Goal: Task Accomplishment & Management: Use online tool/utility

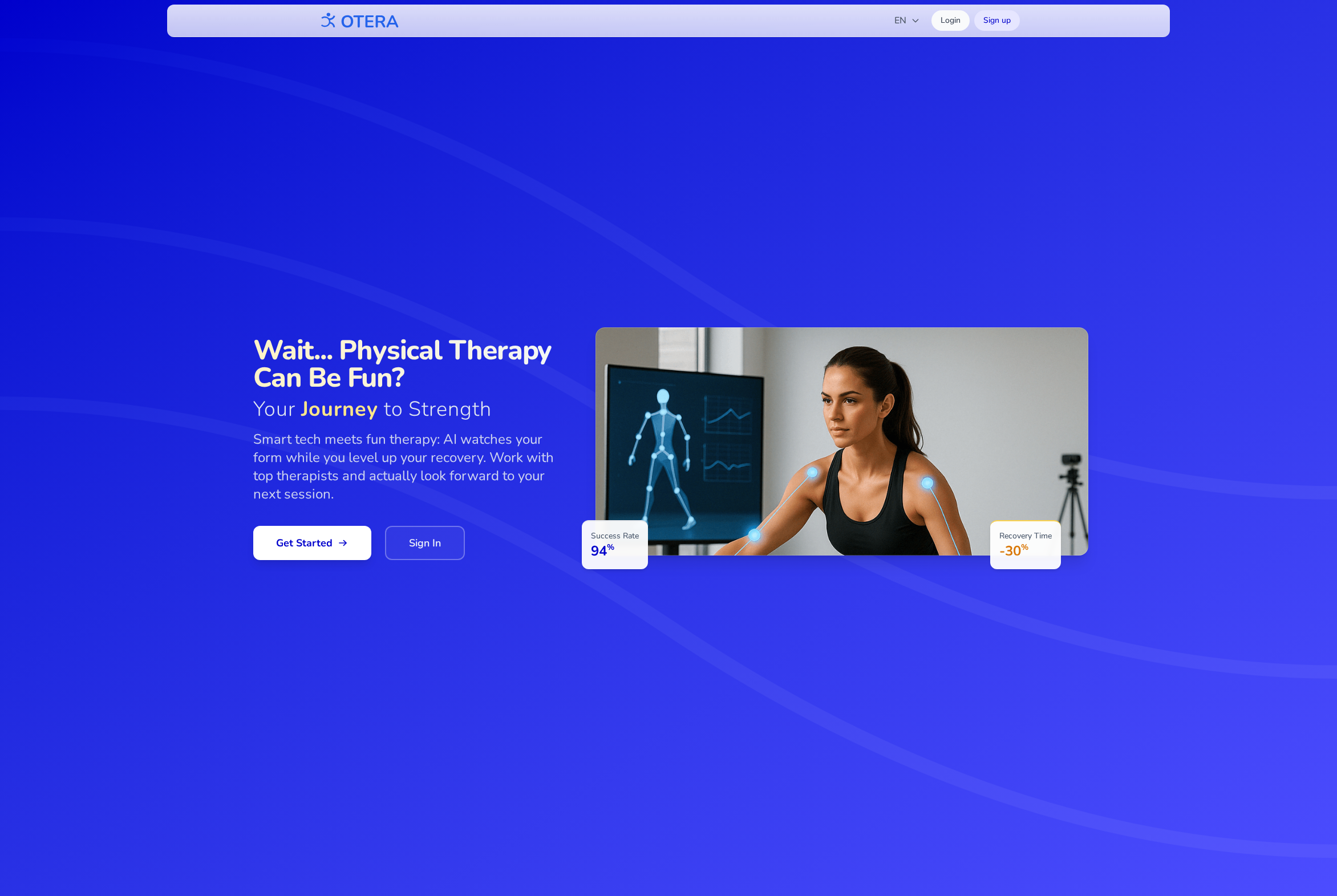
click at [261, 830] on icon at bounding box center [668, 448] width 1337 height 896
click at [293, 542] on span "Get Started" at bounding box center [312, 543] width 72 height 16
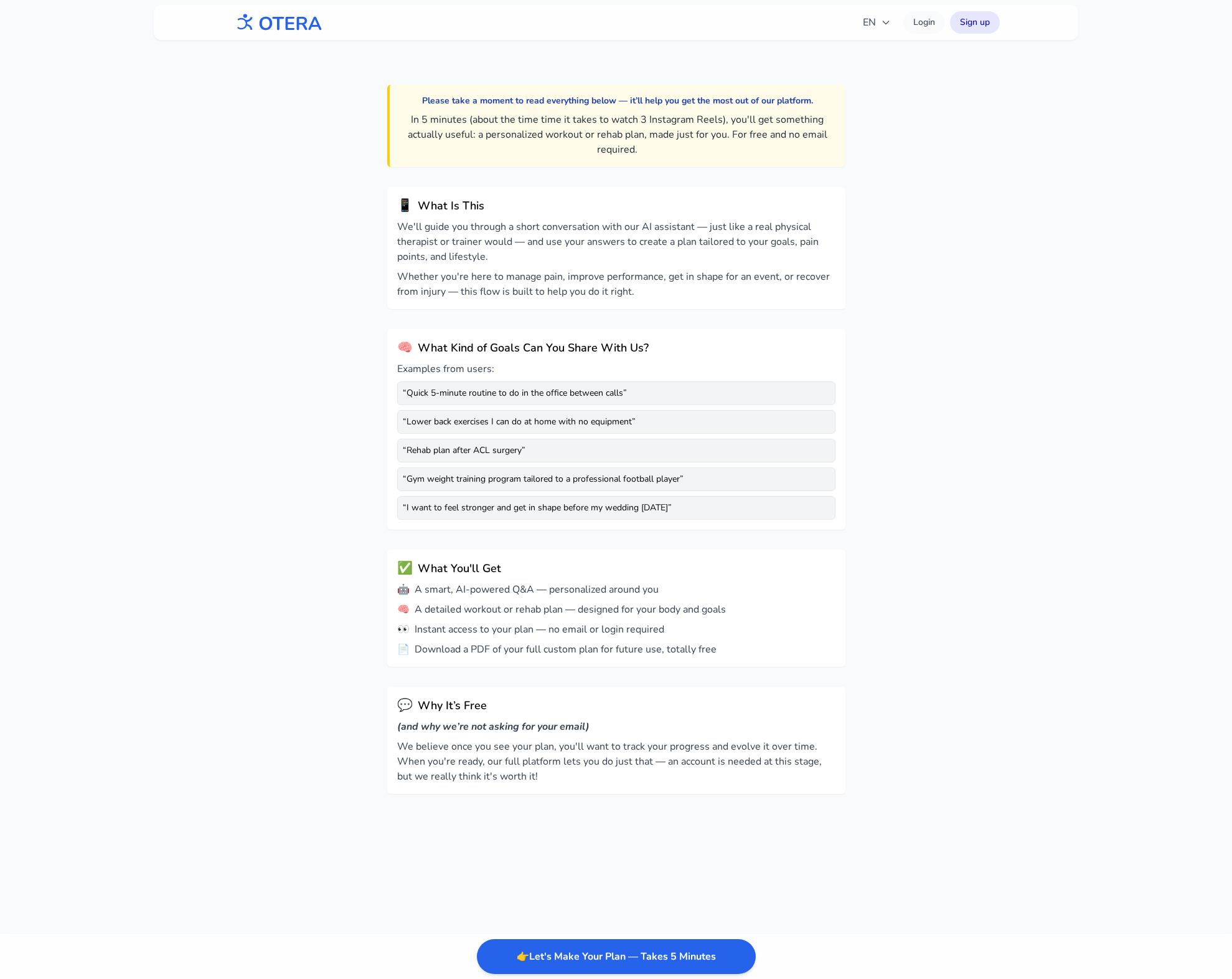
click at [188, 788] on div "Please take a moment to read everything below — it’ll help you get the most out…" at bounding box center [616, 529] width 1232 height 979
drag, startPoint x: 456, startPoint y: 742, endPoint x: 433, endPoint y: 794, distance: 56.9
click at [433, 794] on div "Please take a moment to read everything below — it’ll help you get the most out…" at bounding box center [616, 447] width 478 height 754
click at [322, 690] on div "Please take a moment to read everything below — it’ll help you get the most out…" at bounding box center [616, 529] width 1232 height 979
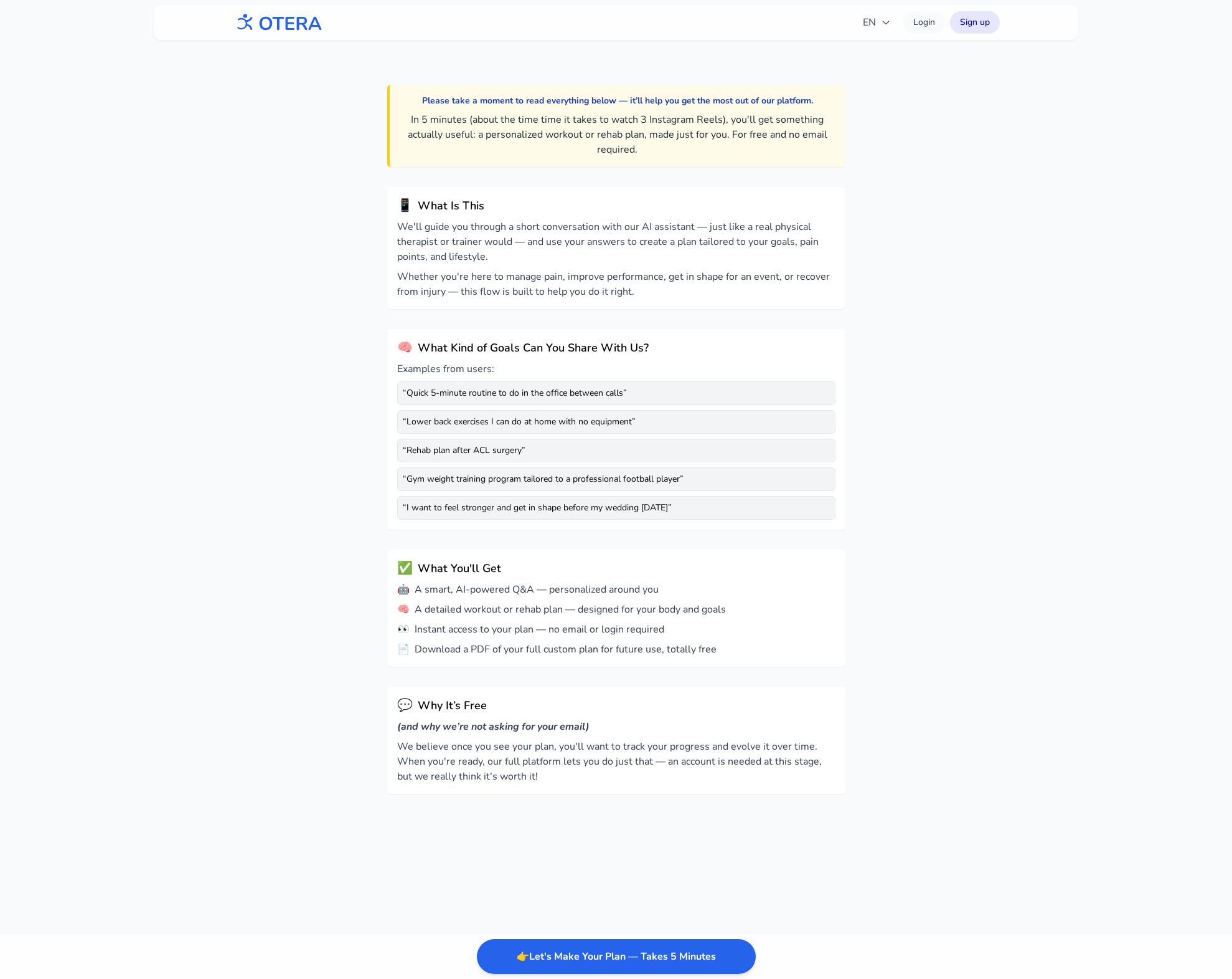
click at [289, 29] on img at bounding box center [278, 23] width 90 height 28
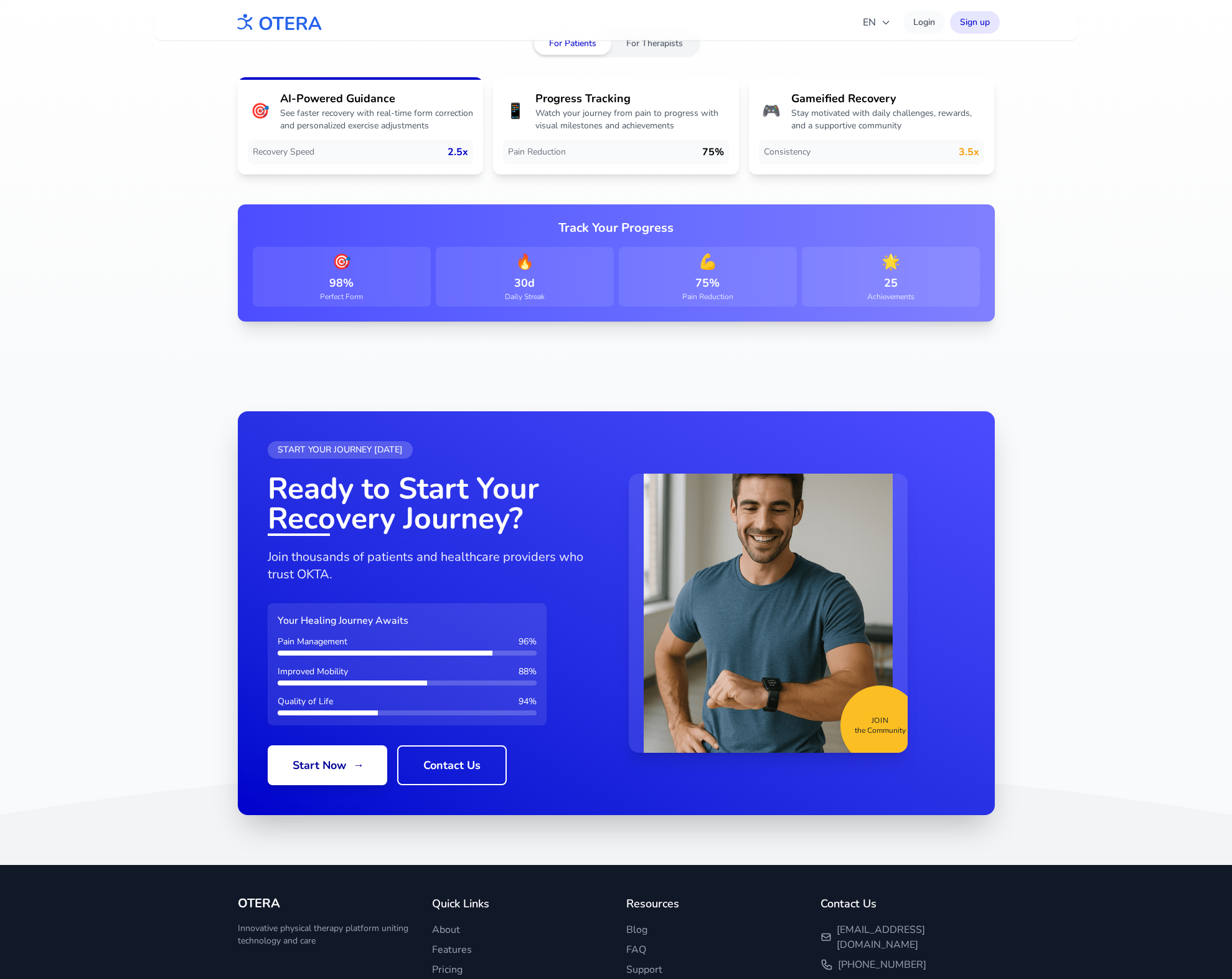
scroll to position [2078, 0]
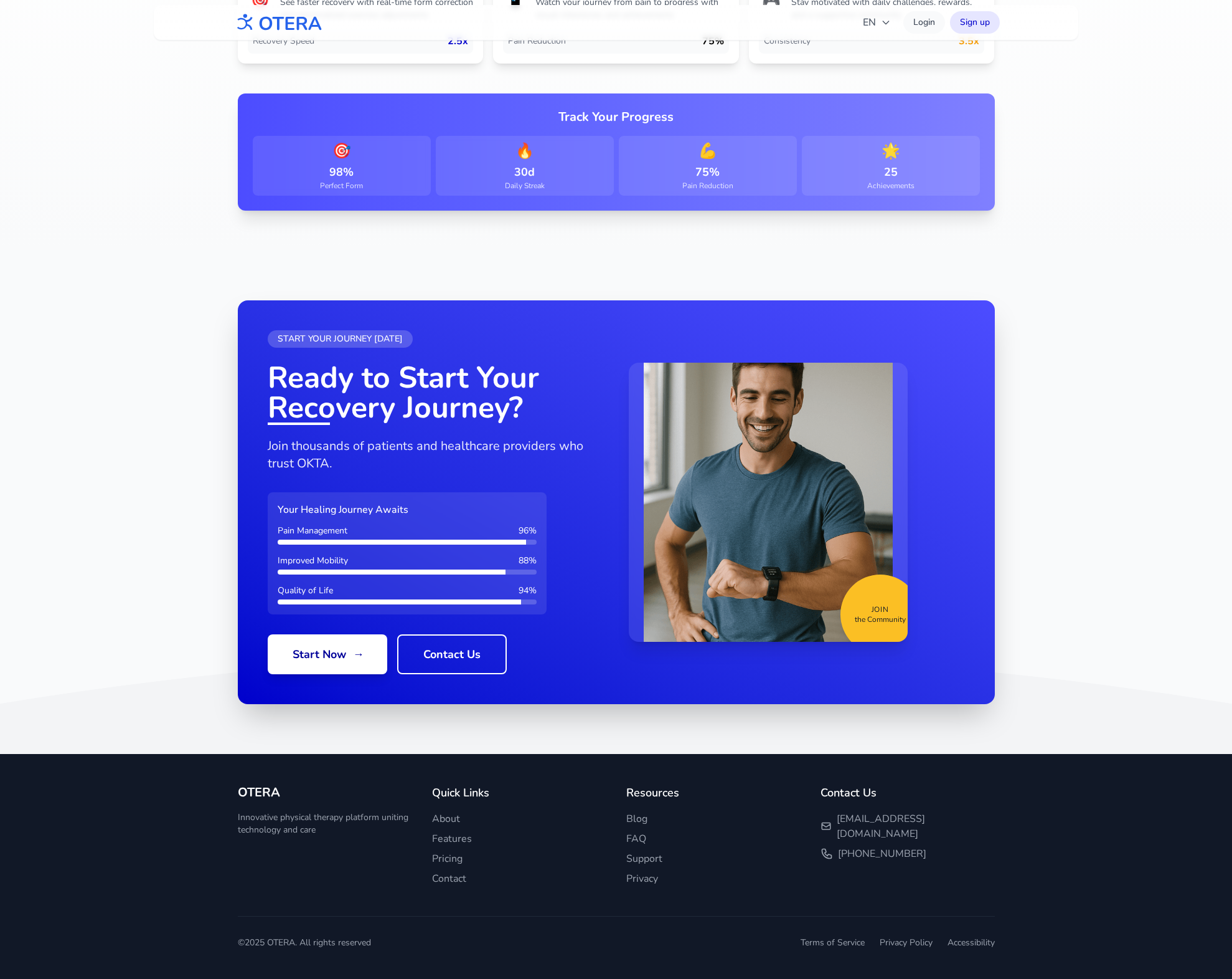
click at [510, 171] on div "30d" at bounding box center [525, 172] width 168 height 18
click at [339, 159] on span "🎯" at bounding box center [342, 150] width 168 height 20
click at [94, 835] on footer "OTERA Innovative physical therapy platform uniting technology and care Quick Li…" at bounding box center [616, 866] width 1232 height 225
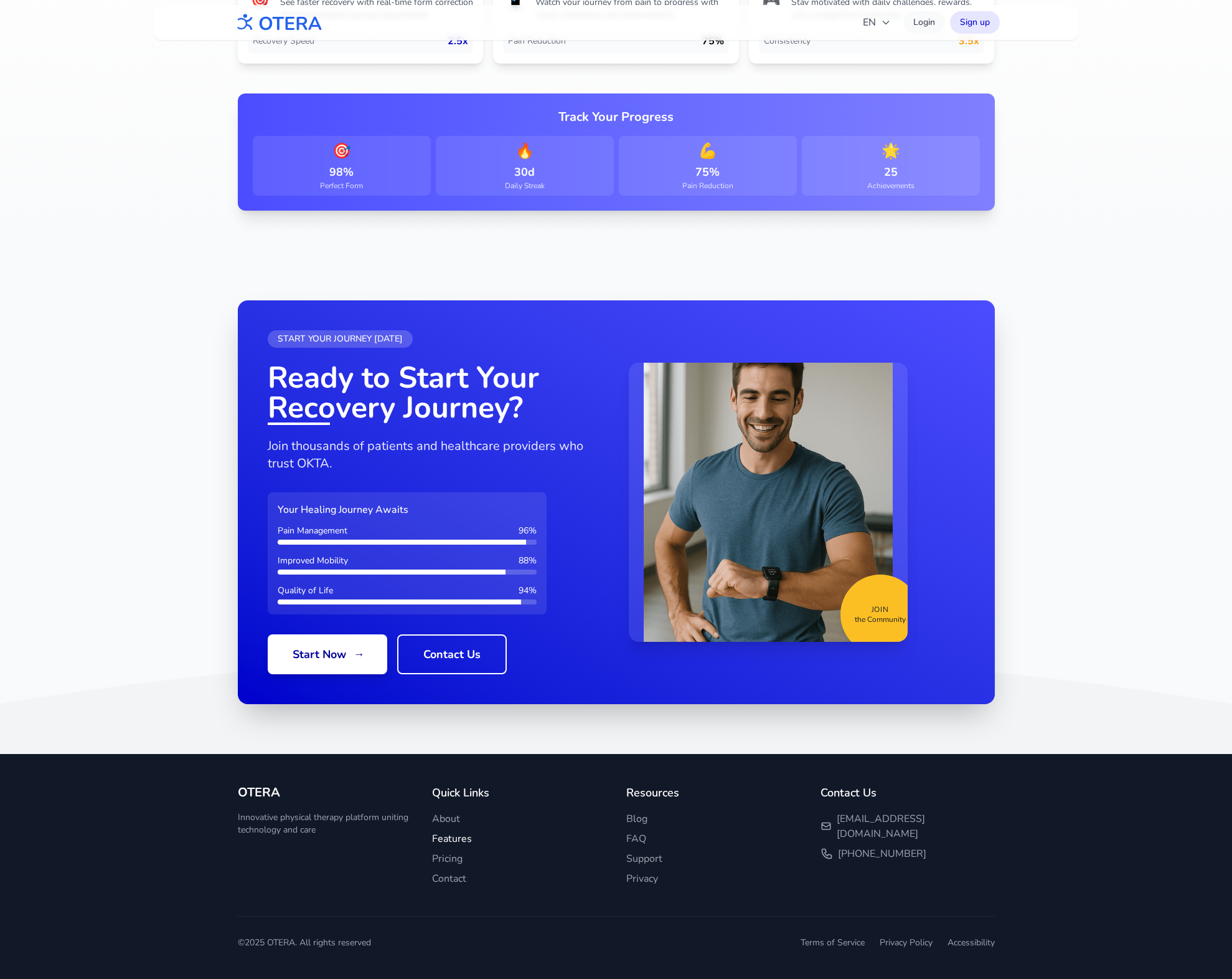
click at [456, 837] on link "Features" at bounding box center [452, 838] width 40 height 14
click at [453, 859] on link "Pricing" at bounding box center [447, 858] width 30 height 14
click at [433, 863] on link "Pricing" at bounding box center [447, 858] width 30 height 14
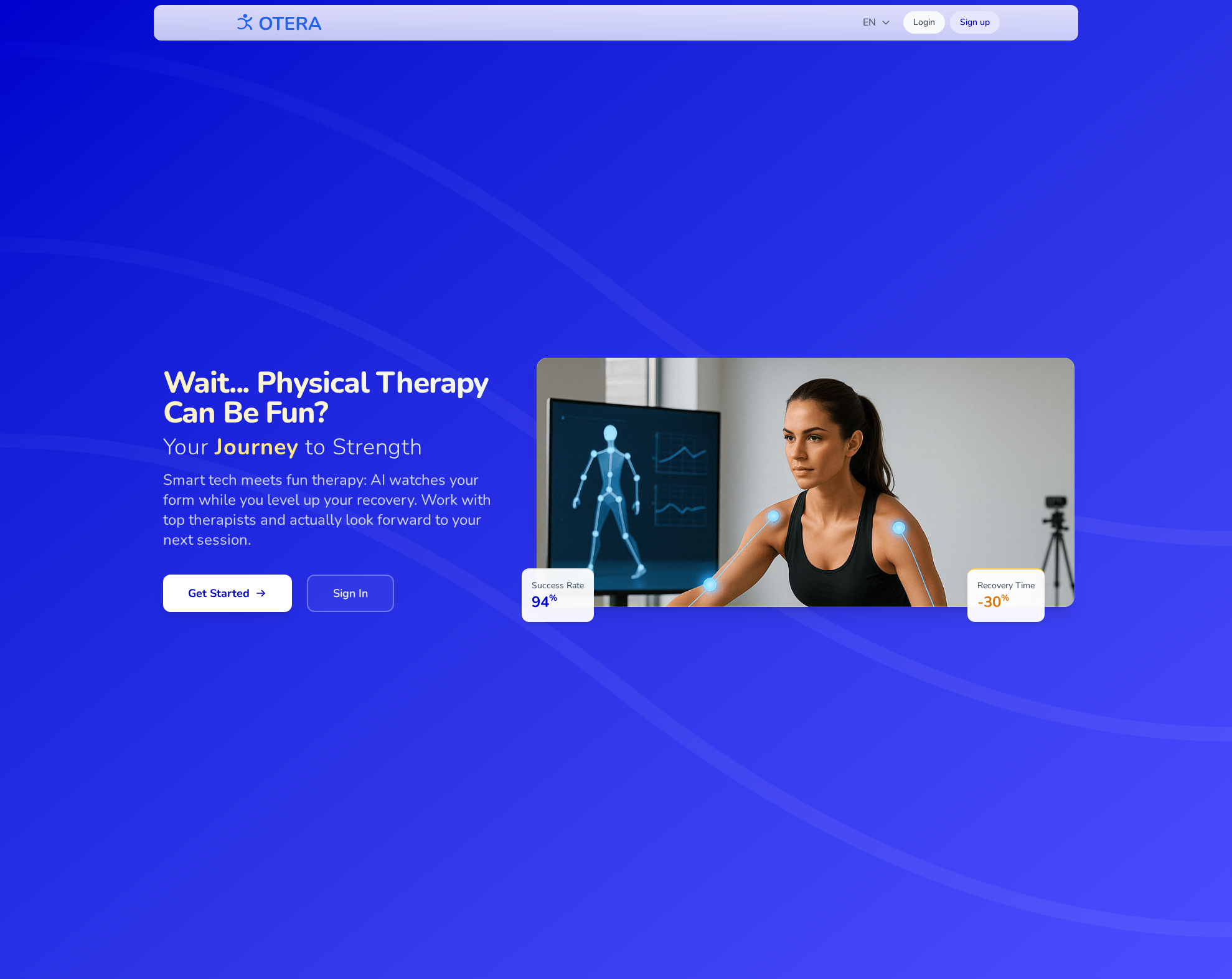
click at [296, 878] on icon at bounding box center [616, 489] width 1232 height 979
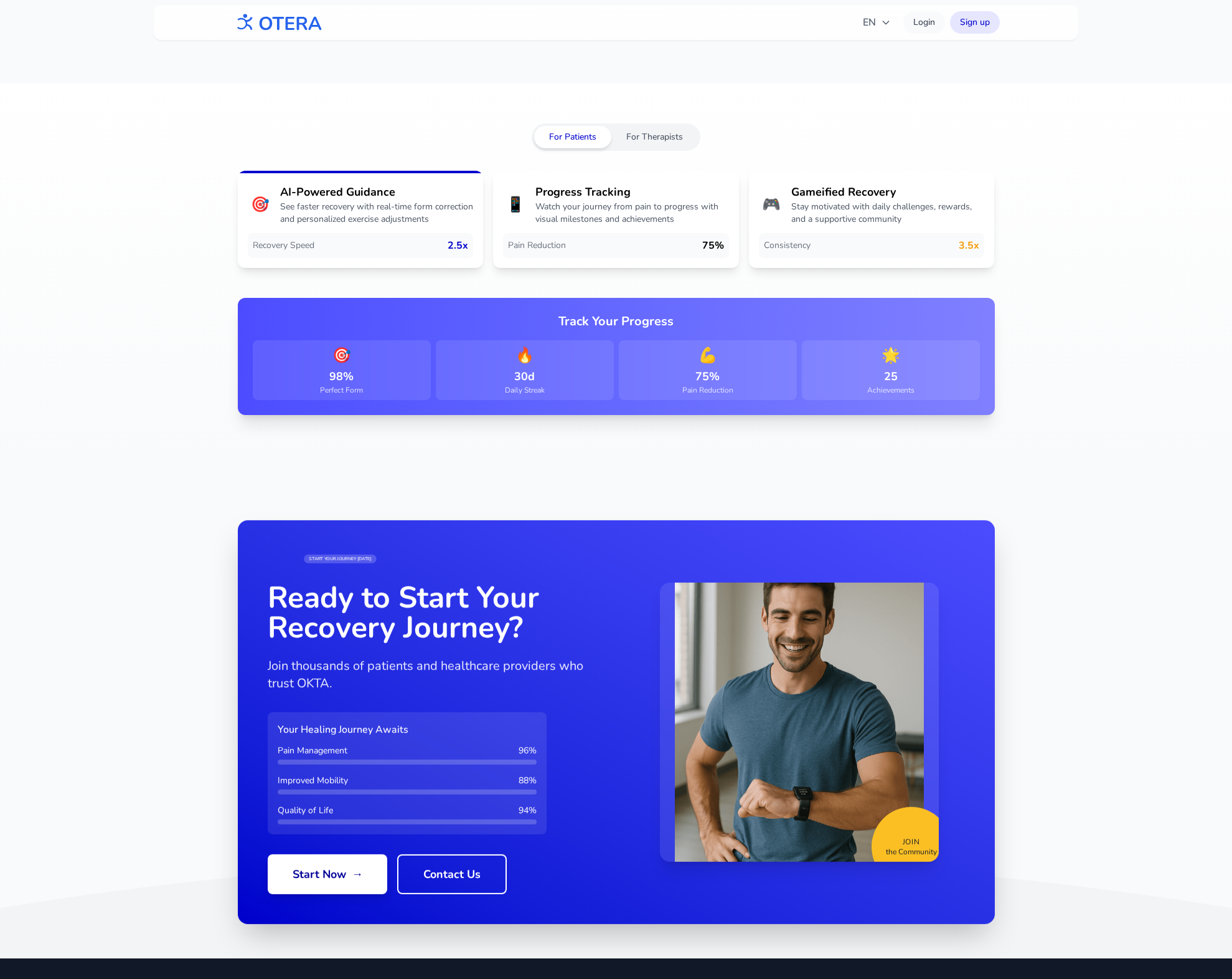
scroll to position [2078, 0]
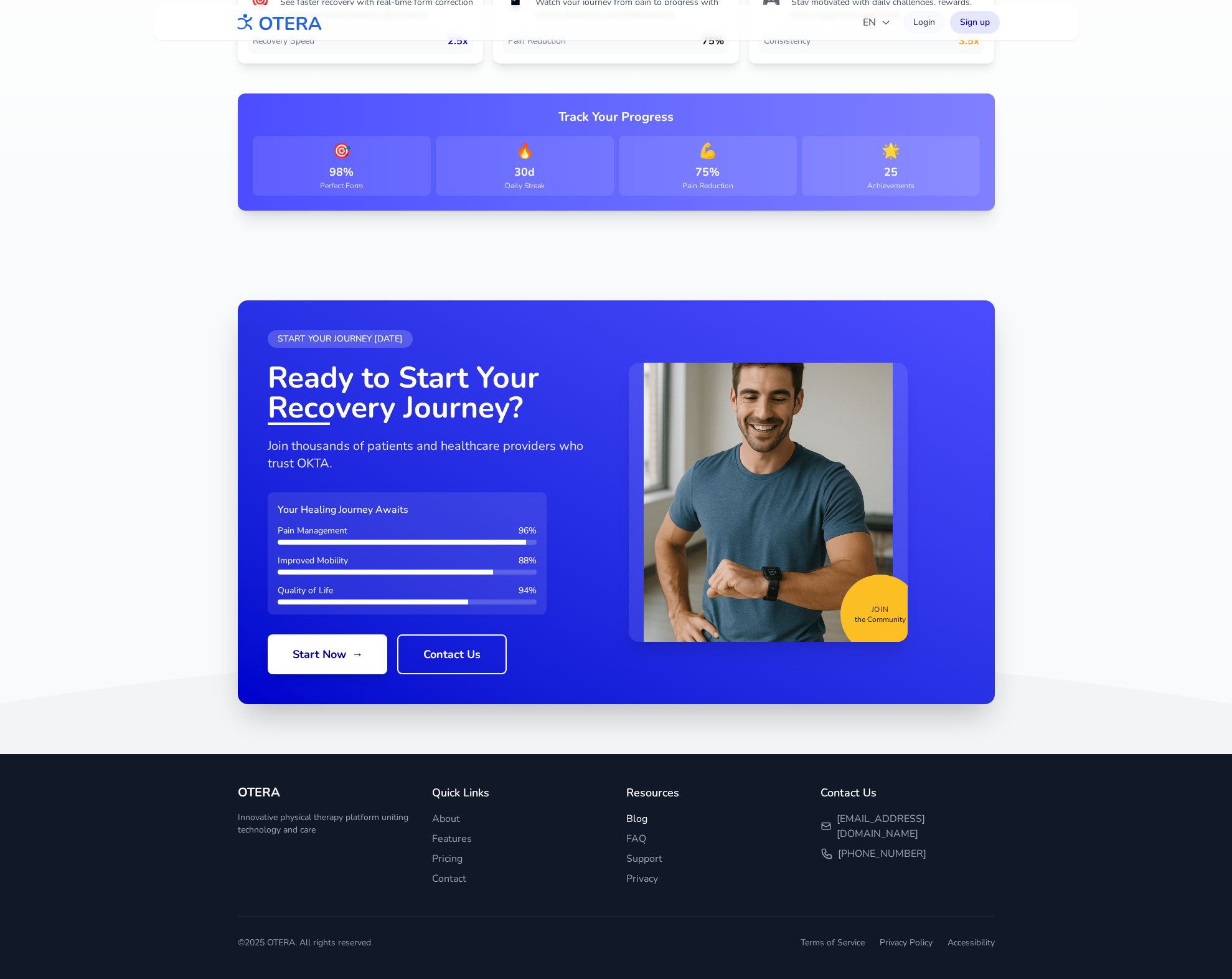
click at [639, 818] on link "Blog" at bounding box center [637, 818] width 21 height 14
click at [639, 857] on link "Support" at bounding box center [644, 858] width 36 height 14
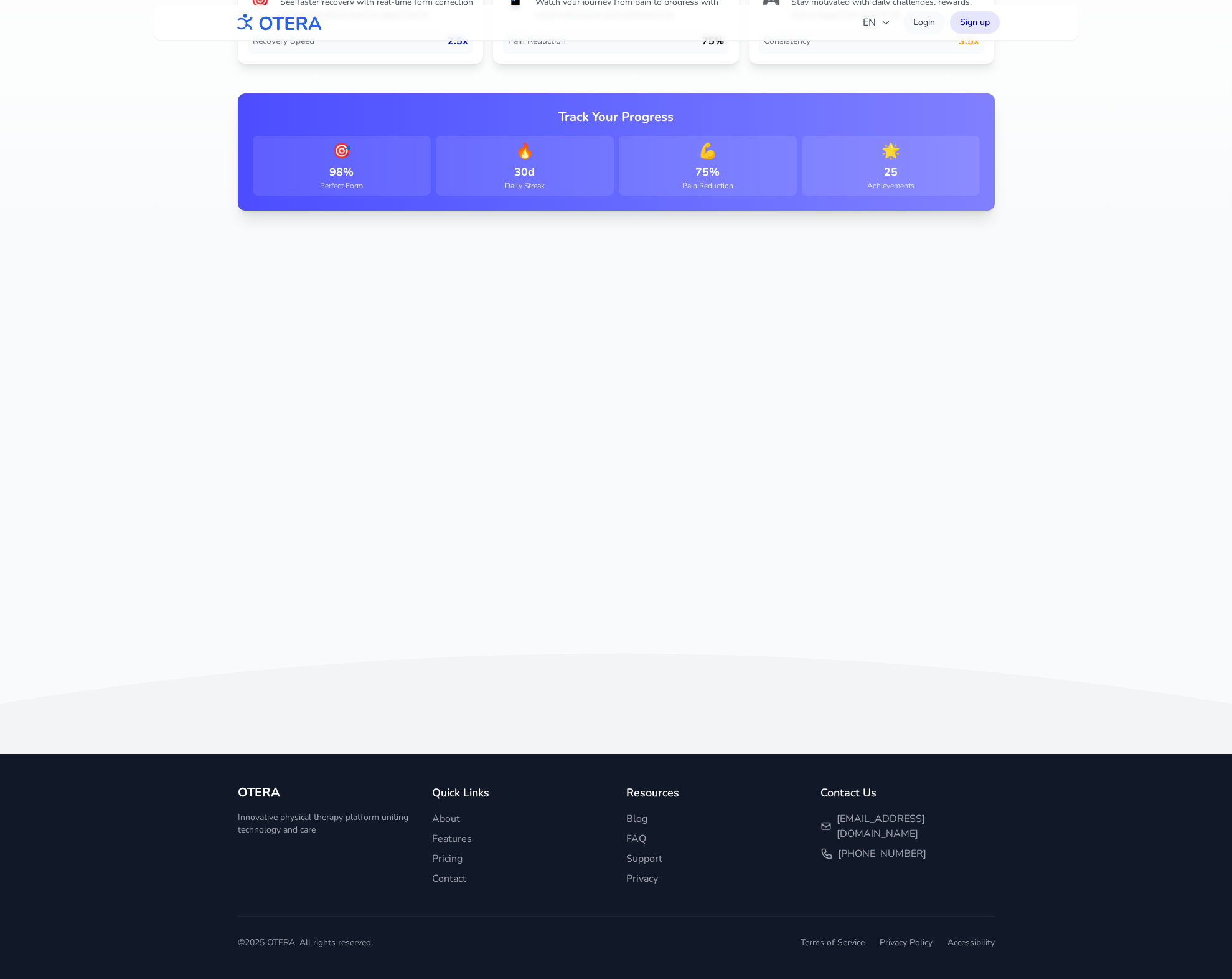
scroll to position [0, 0]
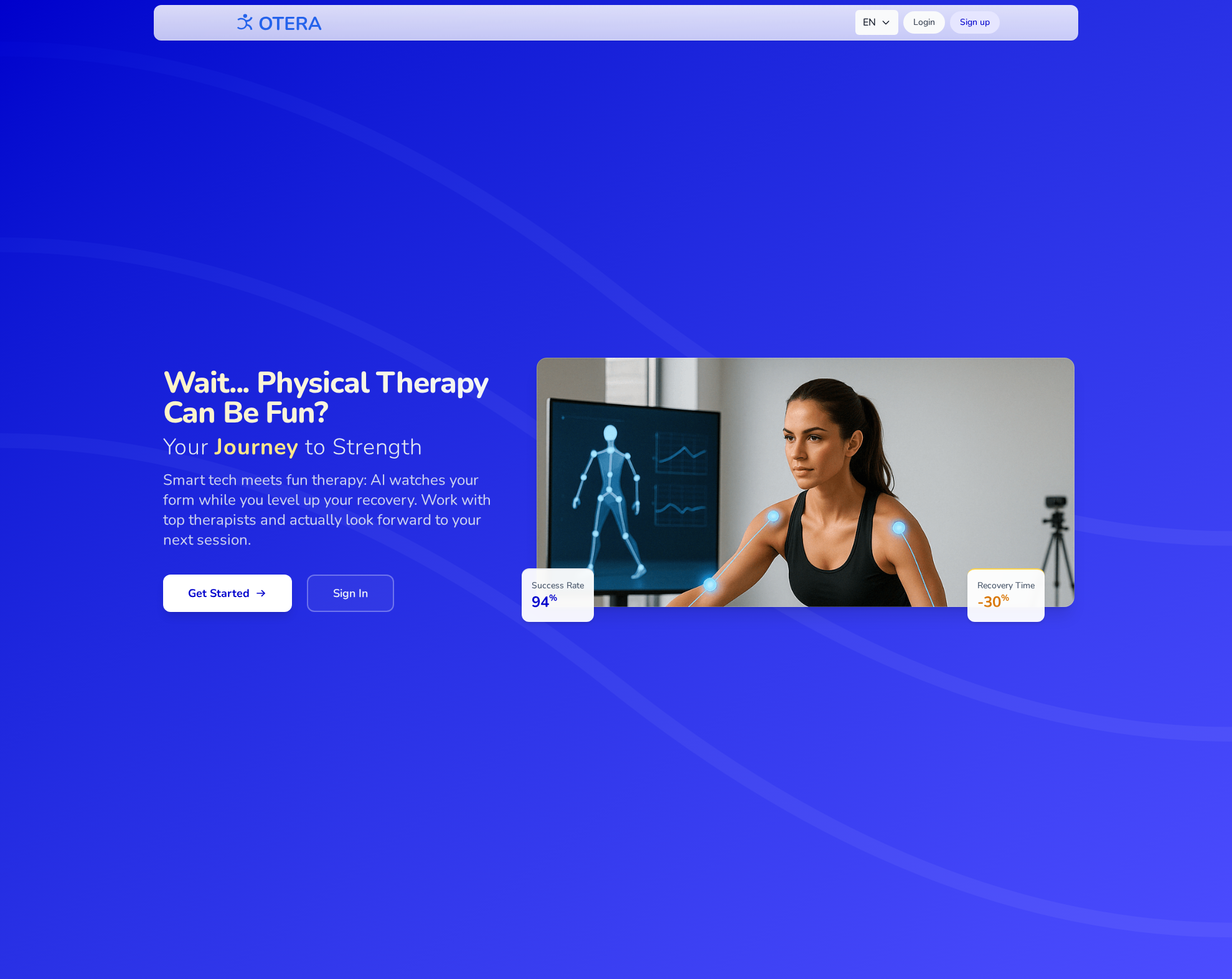
click at [879, 24] on span "EN" at bounding box center [877, 22] width 28 height 15
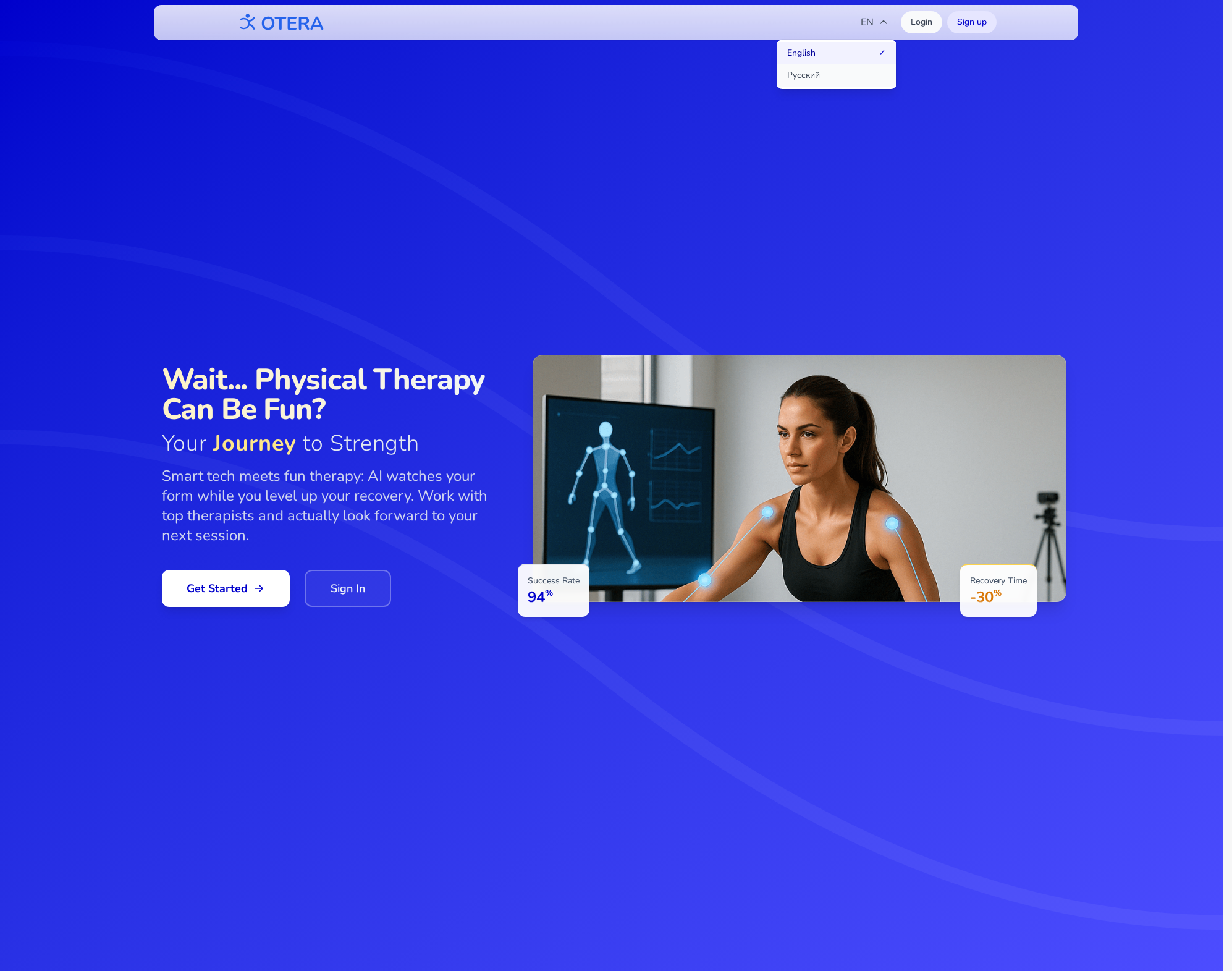
click at [839, 81] on button "Русский" at bounding box center [836, 75] width 118 height 22
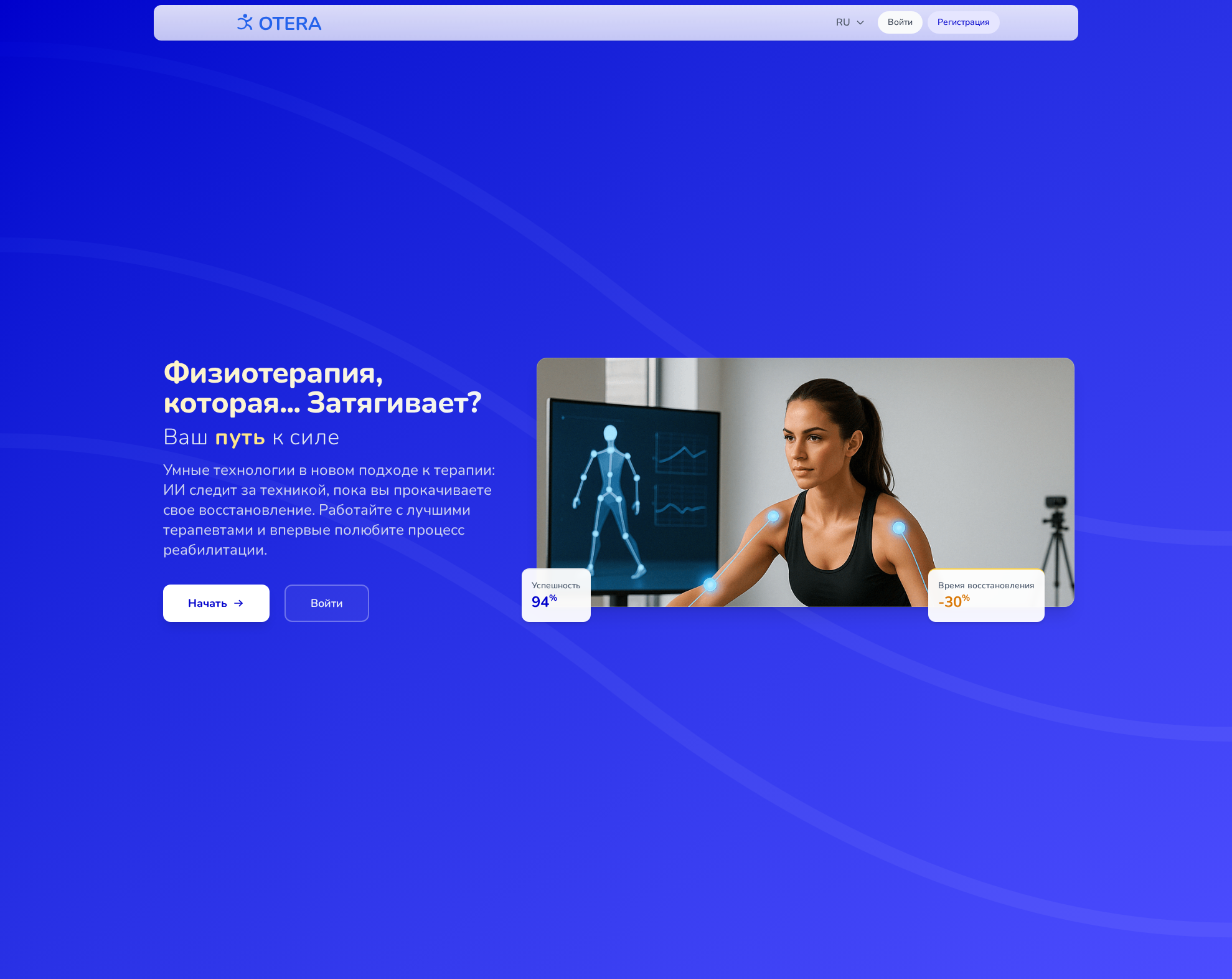
click at [284, 208] on icon at bounding box center [616, 489] width 1232 height 979
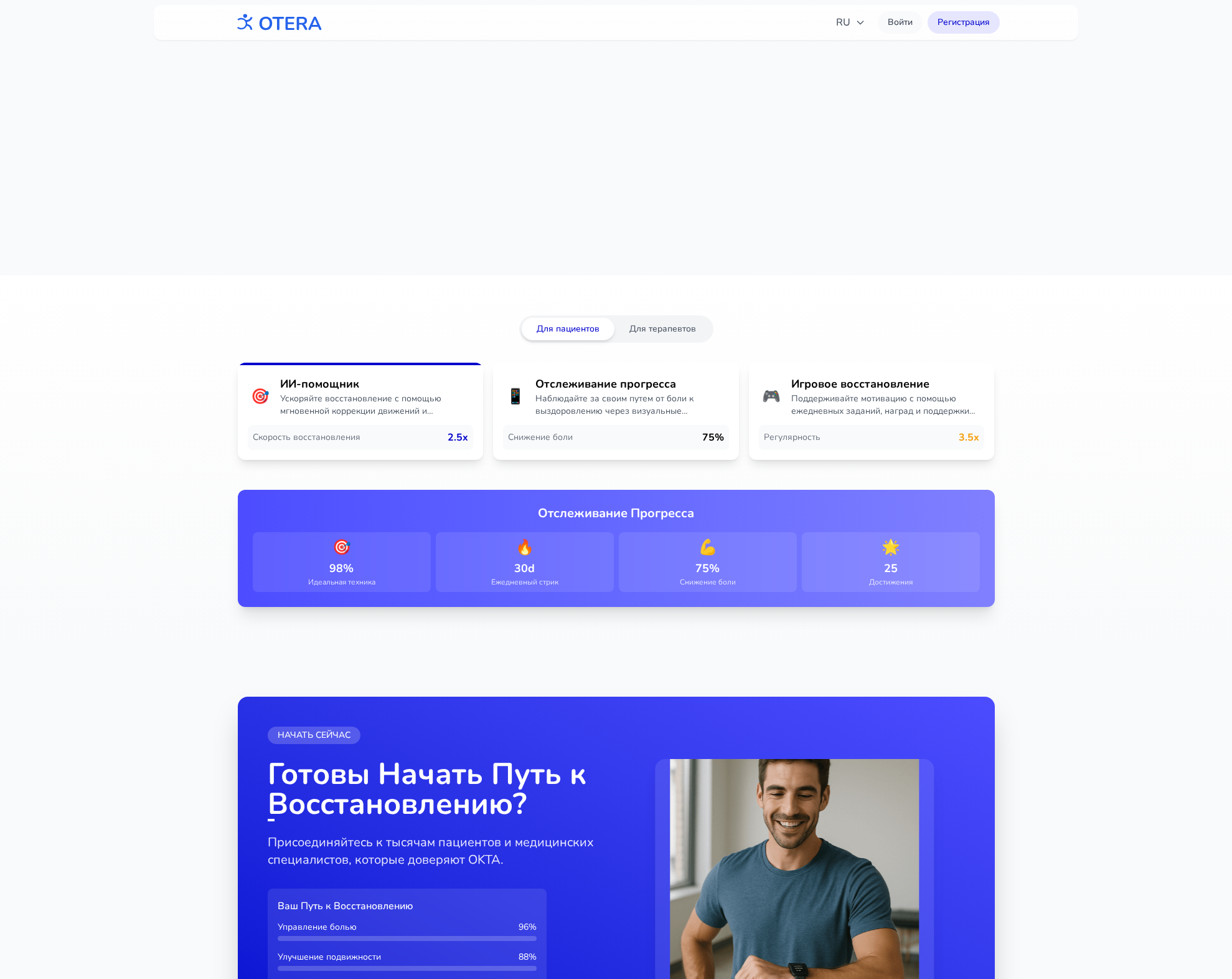
scroll to position [2078, 0]
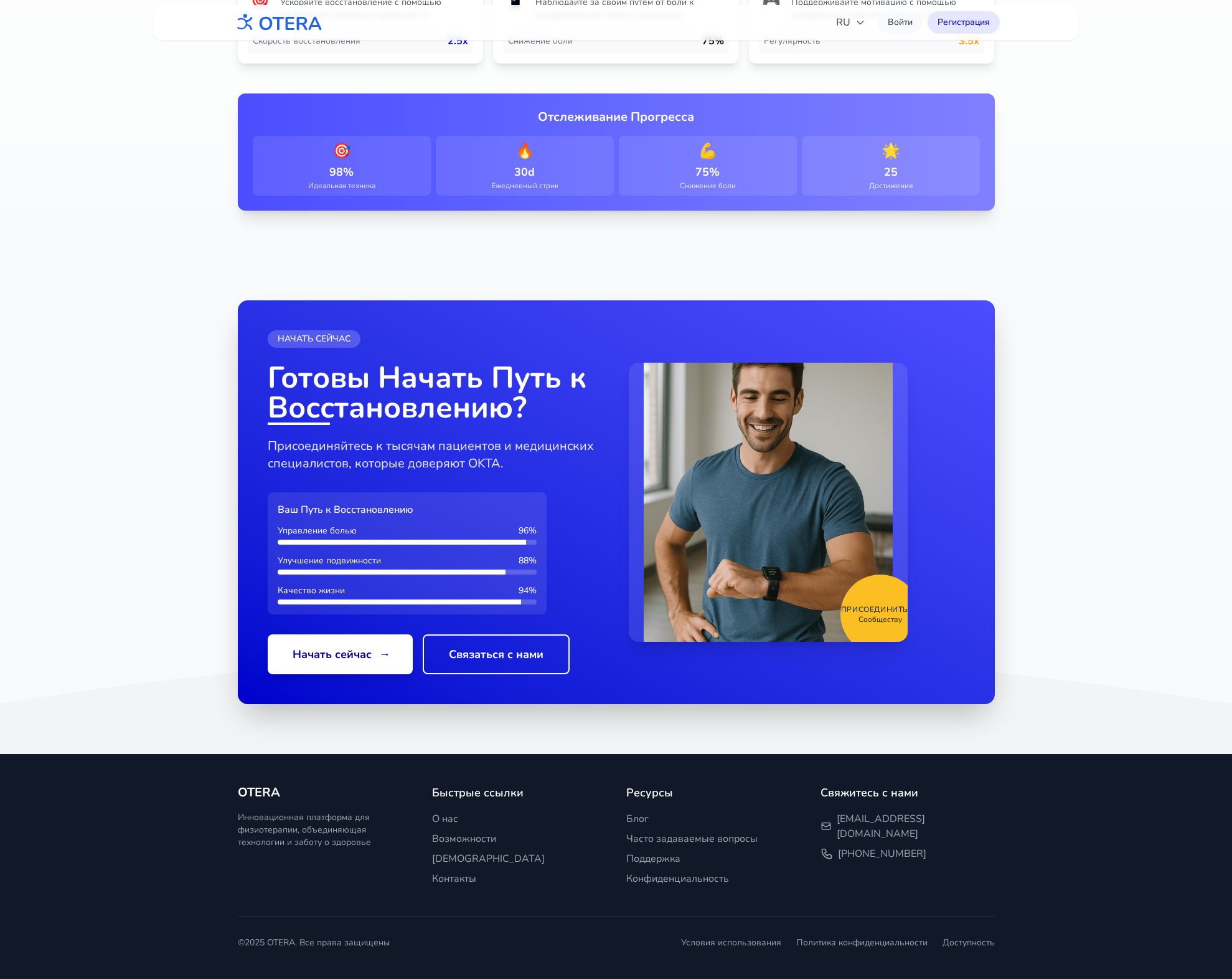
click at [180, 726] on icon at bounding box center [616, 703] width 1232 height 101
click at [1051, 456] on icon at bounding box center [616, 502] width 1232 height 504
click at [115, 686] on icon at bounding box center [616, 703] width 1232 height 101
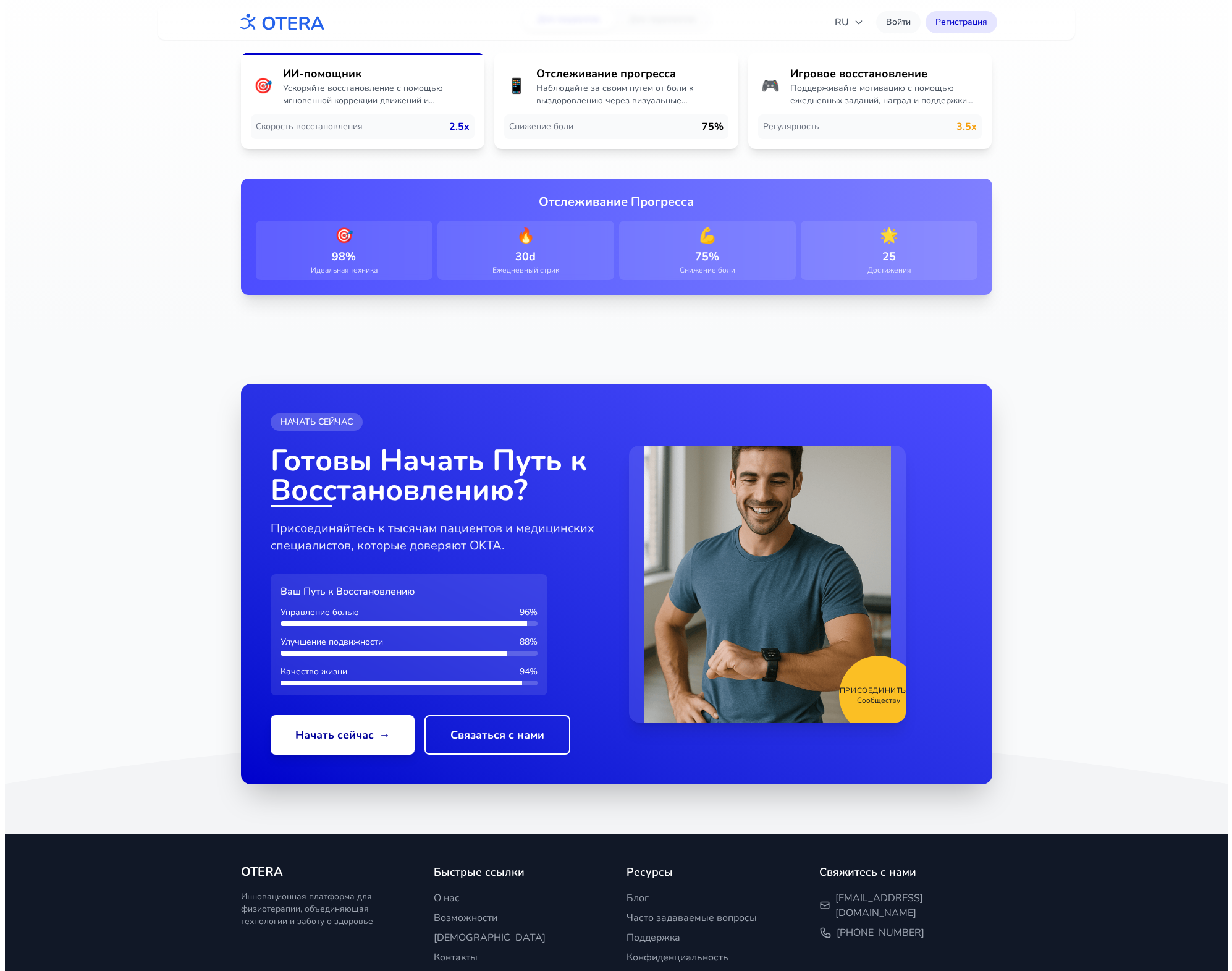
scroll to position [1814, 0]
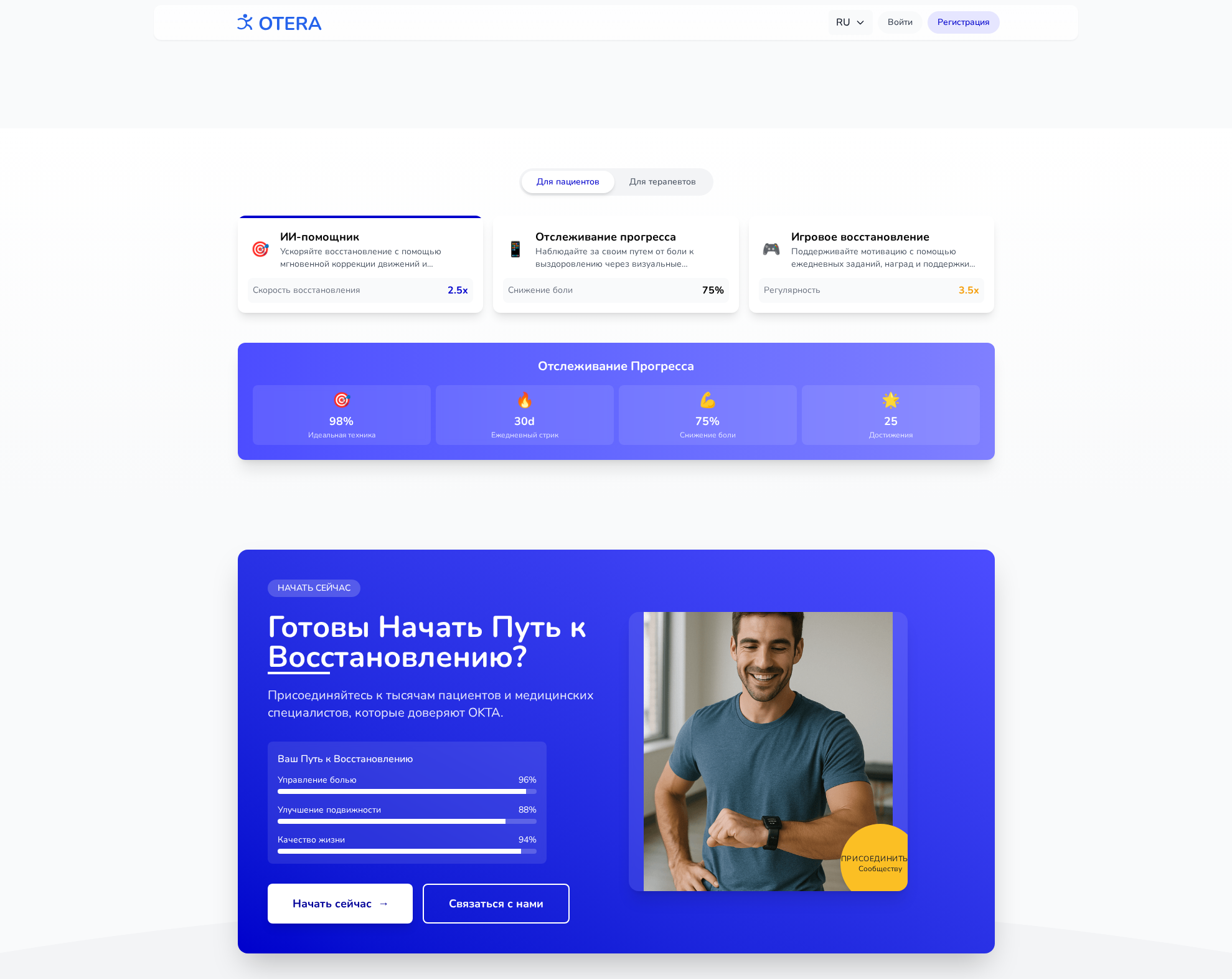
click at [852, 23] on span "RU" at bounding box center [851, 22] width 29 height 15
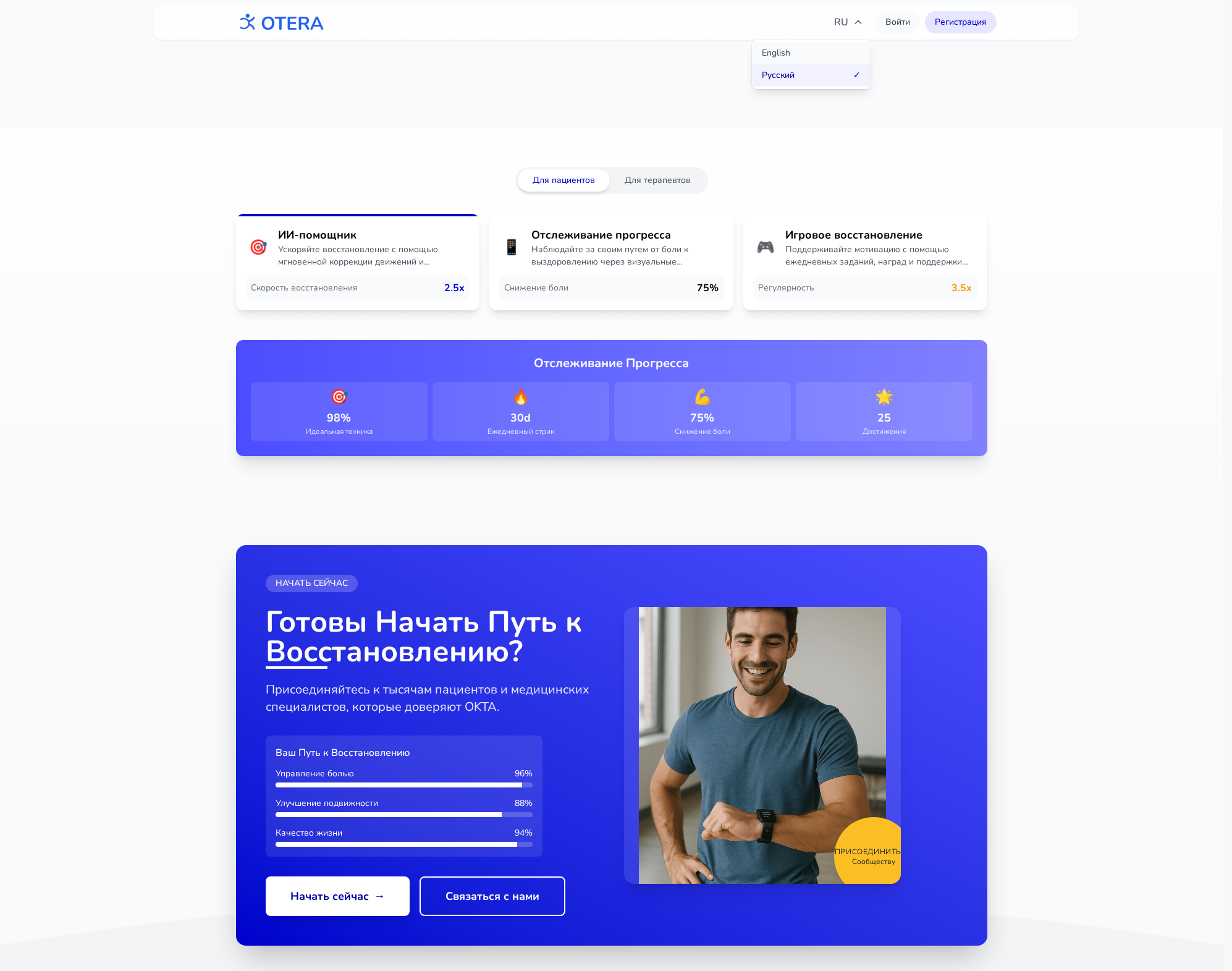
click at [797, 59] on button "English" at bounding box center [812, 53] width 118 height 22
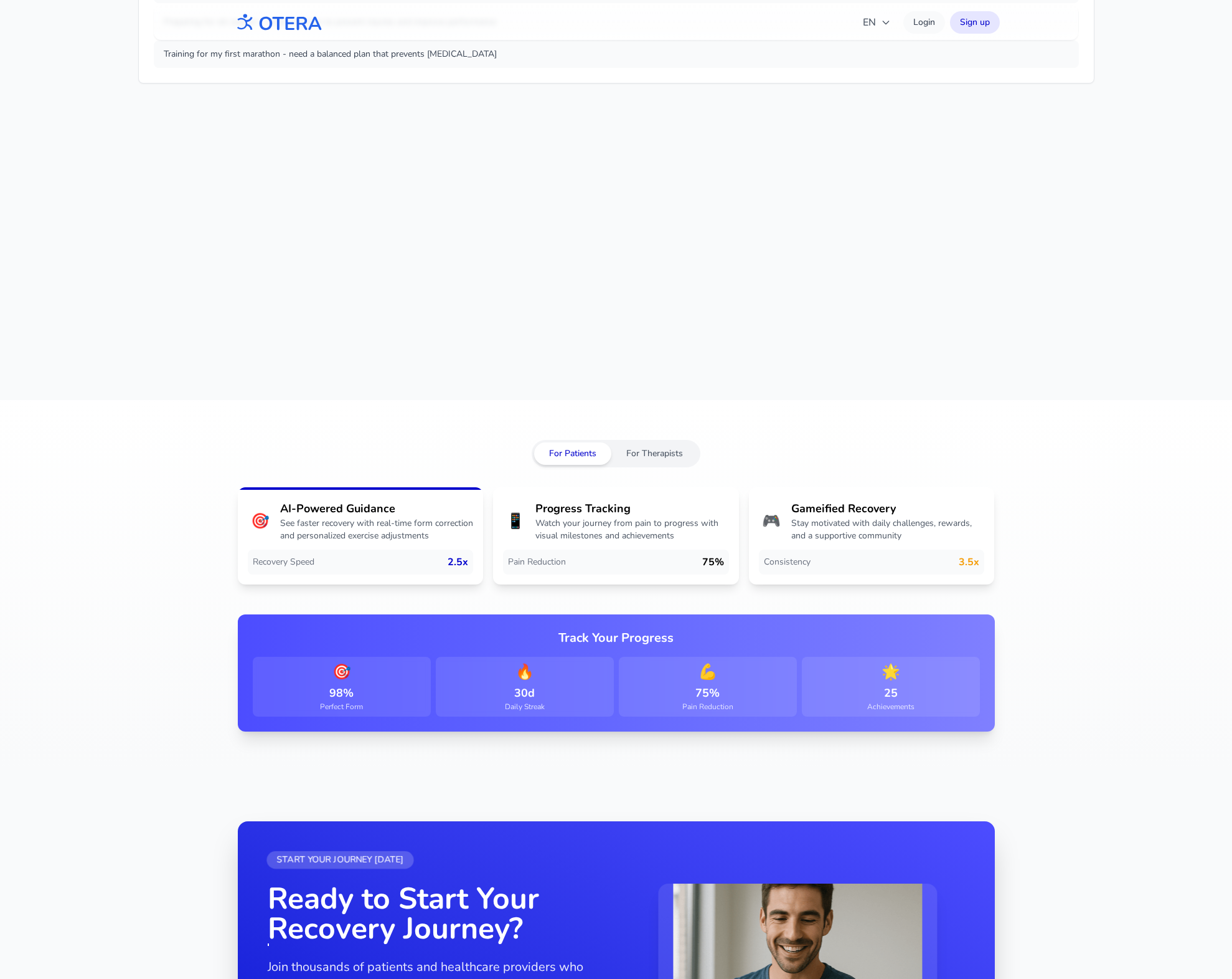
scroll to position [2078, 0]
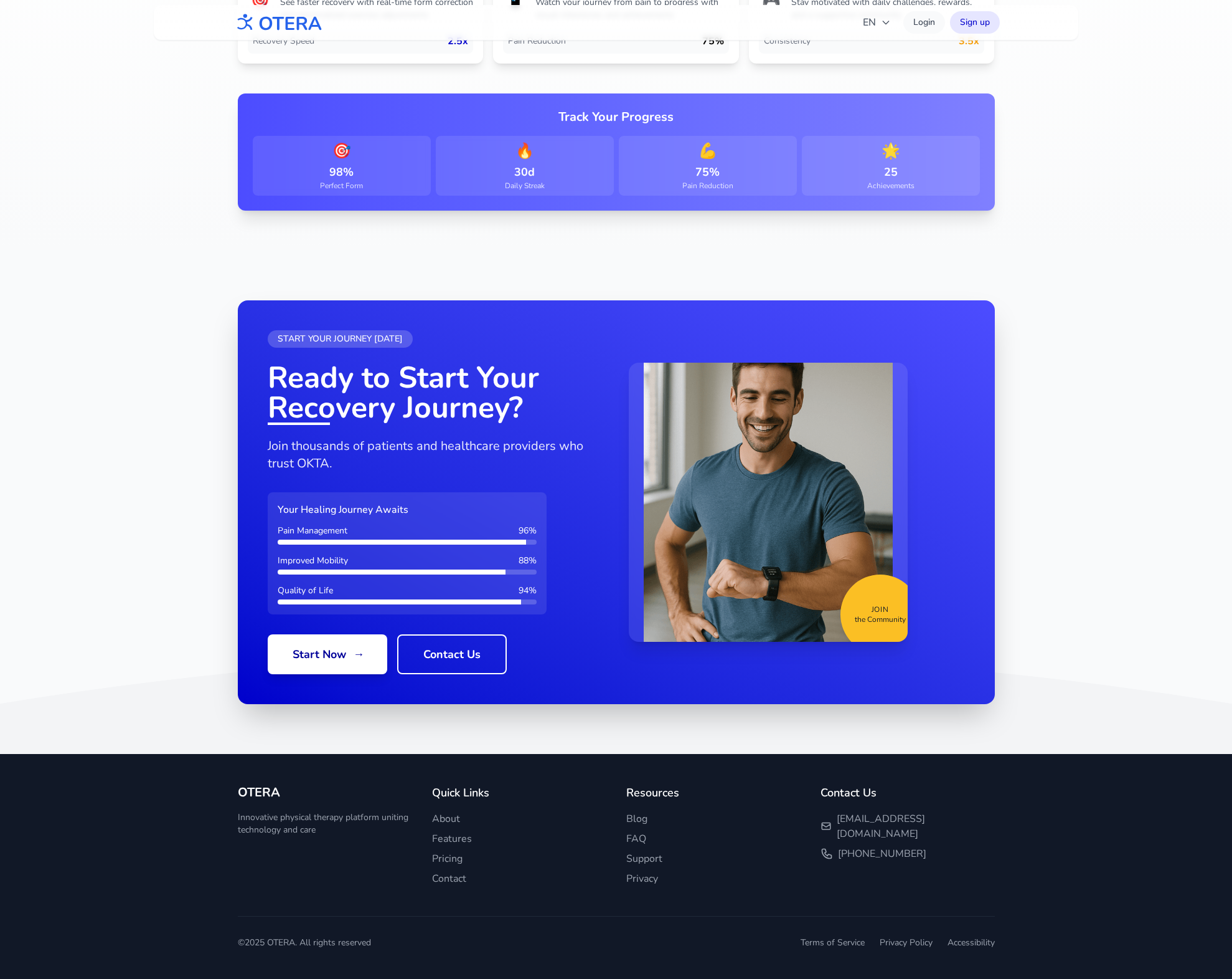
click at [842, 818] on span "[EMAIL_ADDRESS][DOMAIN_NAME]" at bounding box center [916, 826] width 158 height 30
click at [178, 705] on icon at bounding box center [616, 703] width 1232 height 101
click at [272, 780] on div "OTERA Innovative physical therapy platform uniting technology and care Quick Li…" at bounding box center [617, 866] width 797 height 225
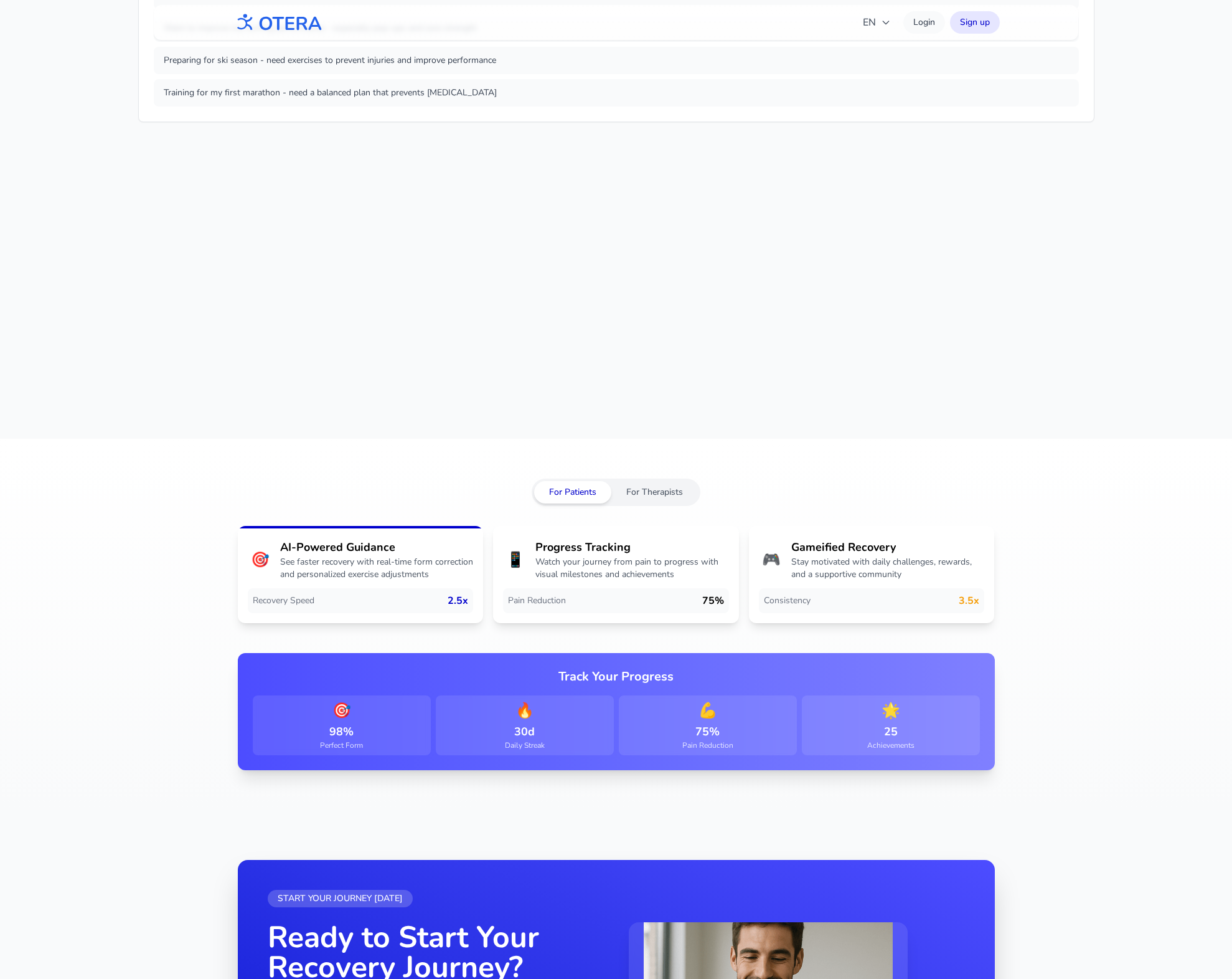
scroll to position [1518, 0]
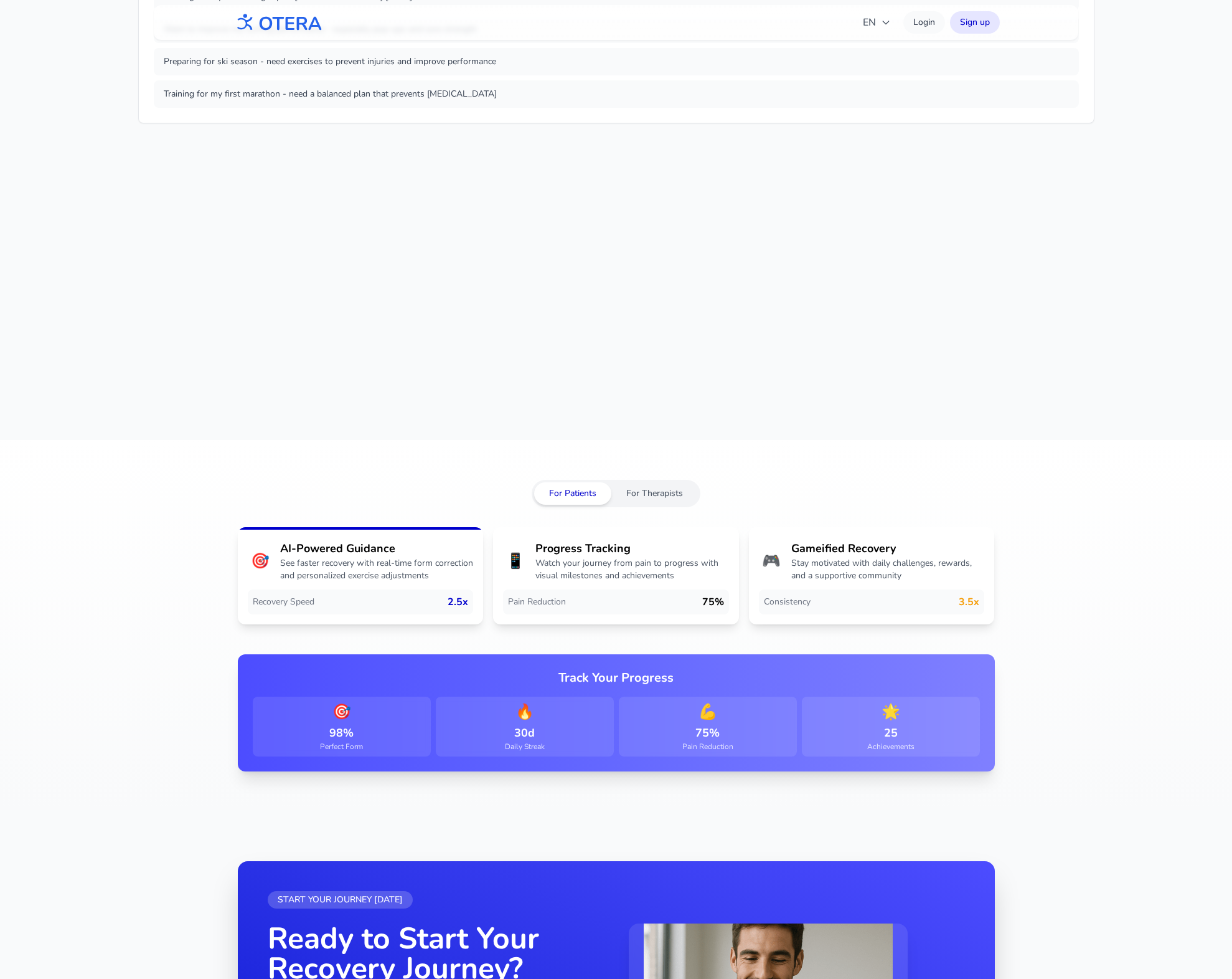
click at [340, 715] on span "🎯" at bounding box center [342, 711] width 168 height 20
click at [570, 576] on p "Watch your journey from pain to progress with visual milestones and achievements" at bounding box center [632, 570] width 194 height 25
click at [649, 492] on button "For Therapists" at bounding box center [654, 493] width 86 height 22
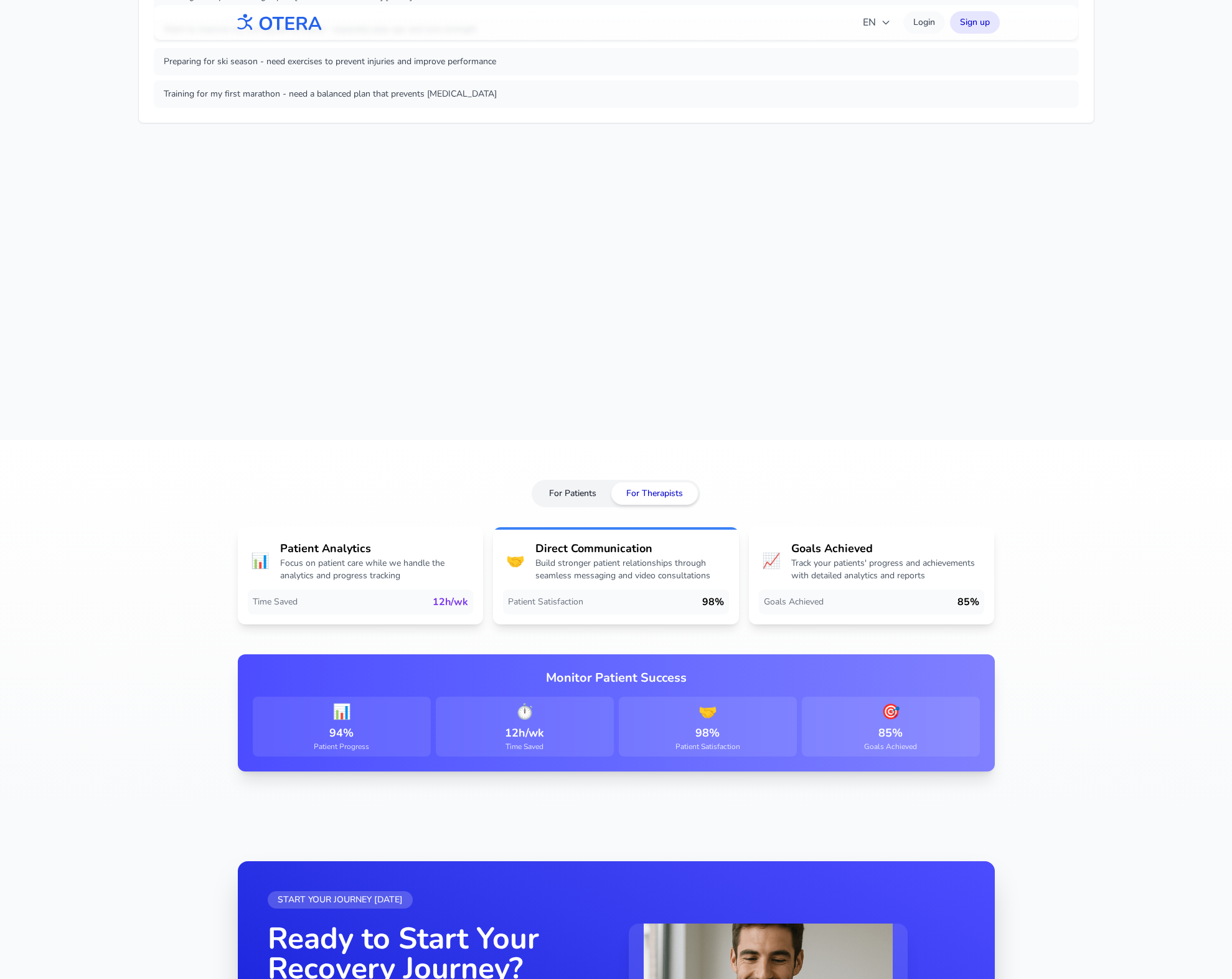
click at [573, 488] on button "For Patients" at bounding box center [573, 493] width 77 height 22
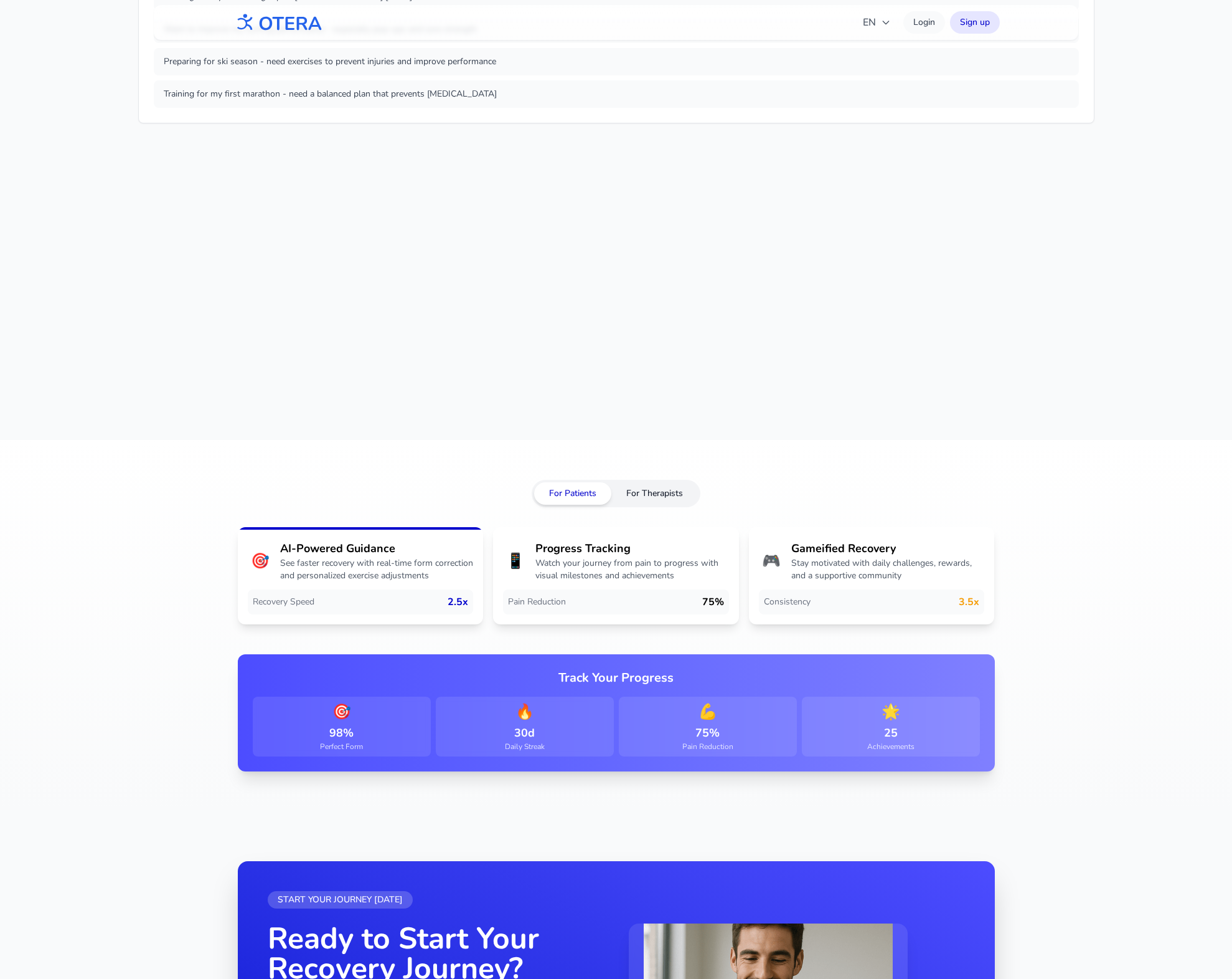
click at [679, 495] on button "For Therapists" at bounding box center [654, 493] width 86 height 22
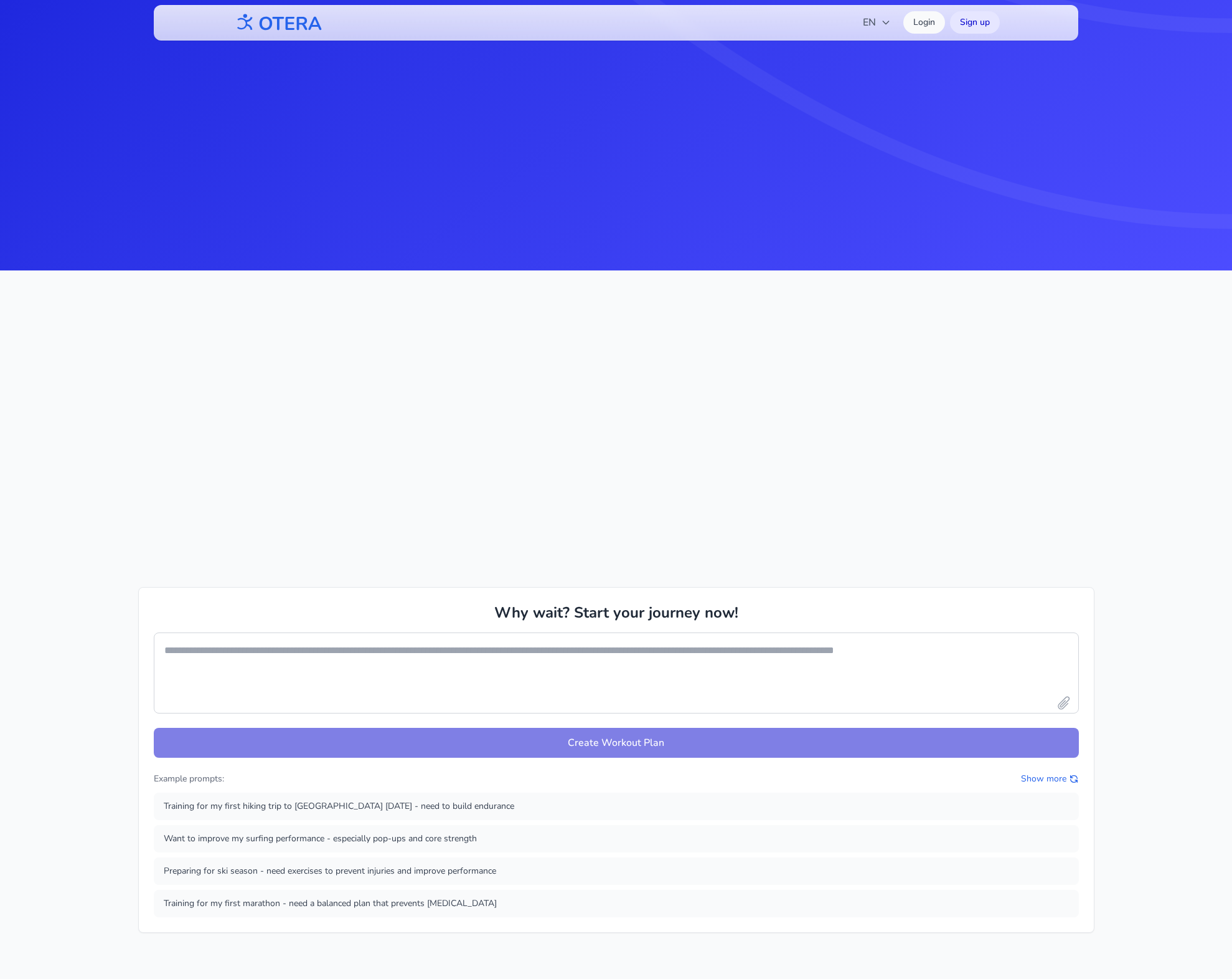
scroll to position [708, 0]
click at [276, 876] on button "Preparing for ski season - need exercises to prevent injuries and improve perfo…" at bounding box center [617, 871] width 925 height 27
type textarea "**********"
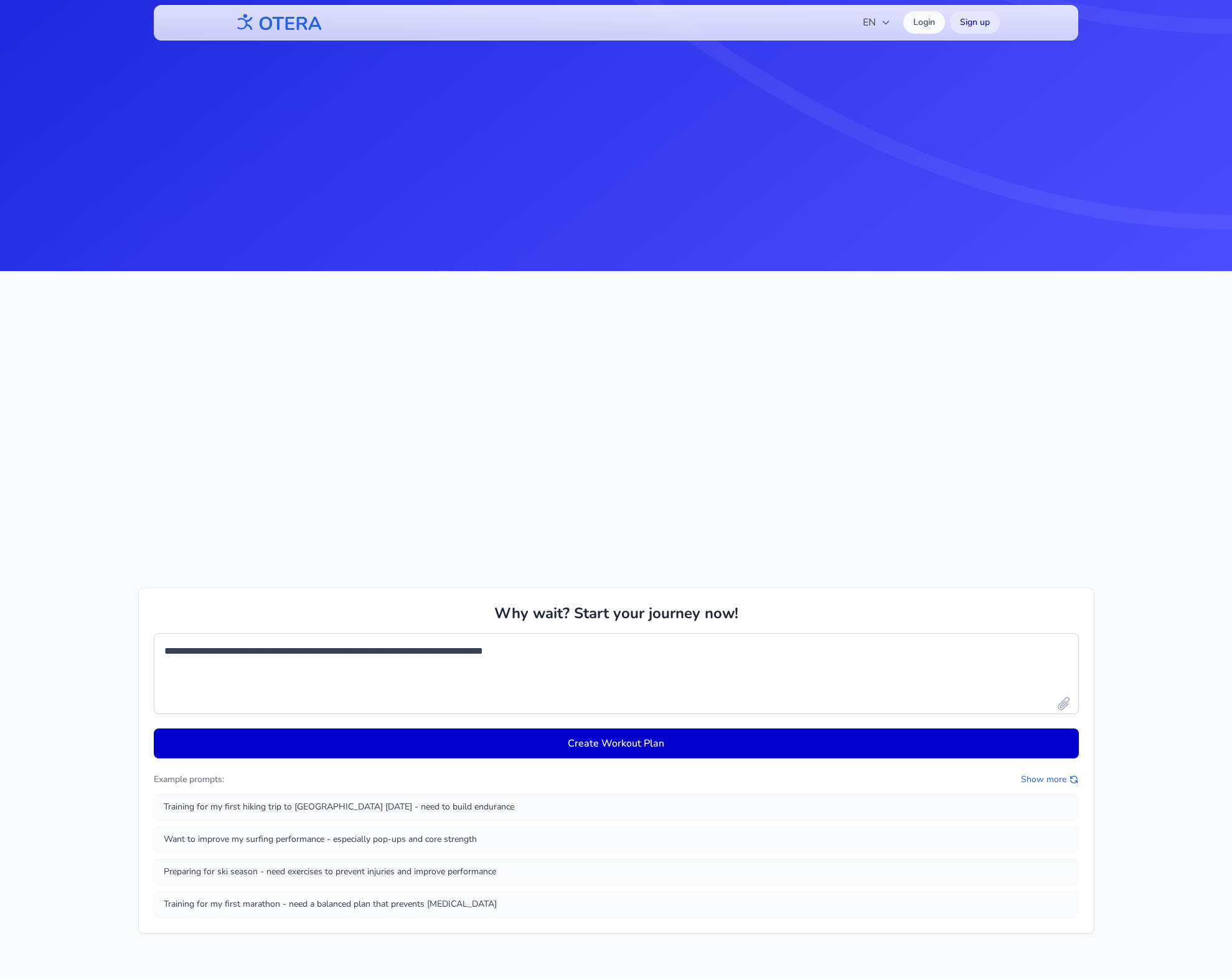
click at [525, 590] on div "**********" at bounding box center [617, 760] width 956 height 346
